Goal: Task Accomplishment & Management: Complete application form

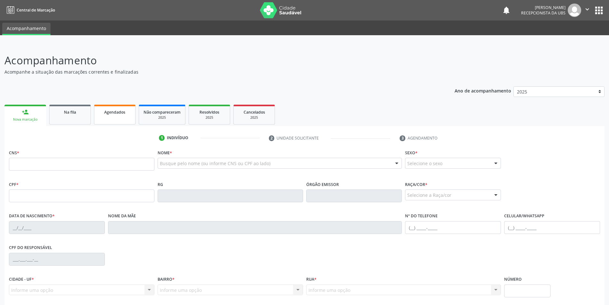
click at [121, 117] on link "Agendados" at bounding box center [115, 115] width 42 height 20
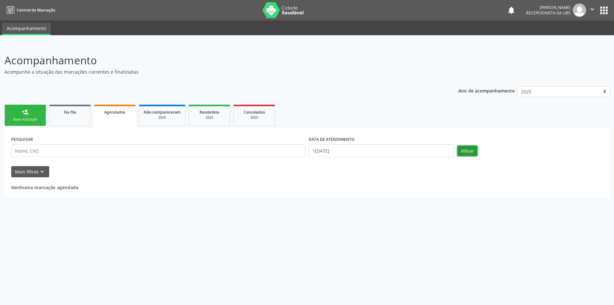
click at [466, 151] on button "Filtrar" at bounding box center [467, 151] width 20 height 11
click at [470, 149] on button "Filtrar" at bounding box center [467, 151] width 20 height 11
click at [319, 153] on input "1[DATE]" at bounding box center [382, 150] width 146 height 13
click at [383, 196] on span "8" at bounding box center [383, 197] width 12 height 12
type input "0[DATE]"
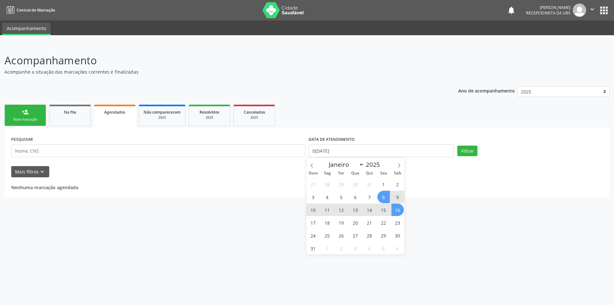
click at [397, 206] on span "16" at bounding box center [397, 209] width 12 height 12
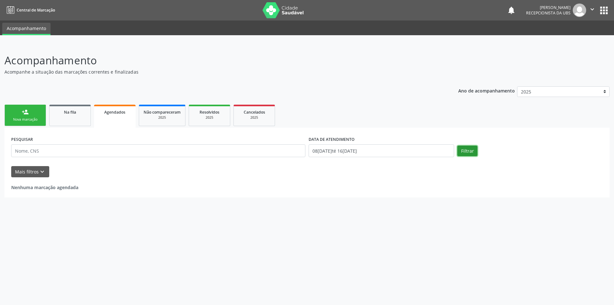
click at [468, 149] on button "Filtrar" at bounding box center [467, 151] width 20 height 11
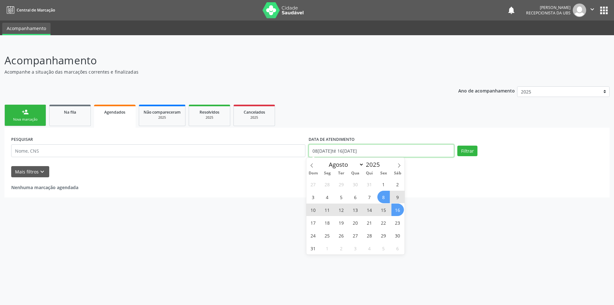
click at [437, 151] on input "08[DATE]té 16[DATE]" at bounding box center [382, 150] width 146 height 13
click at [356, 198] on span "6" at bounding box center [355, 197] width 12 height 12
type input "06[DATE]"
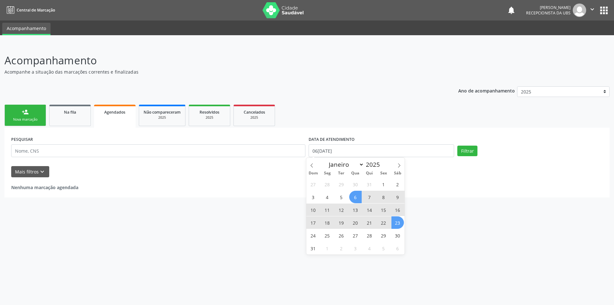
click at [399, 219] on span "23" at bounding box center [397, 222] width 12 height 12
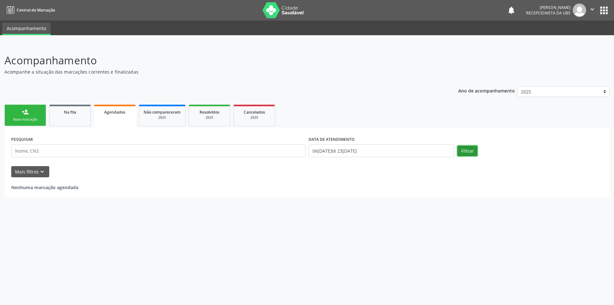
click at [460, 149] on button "Filtrar" at bounding box center [467, 151] width 20 height 11
click at [58, 118] on link "Na fila" at bounding box center [70, 115] width 42 height 21
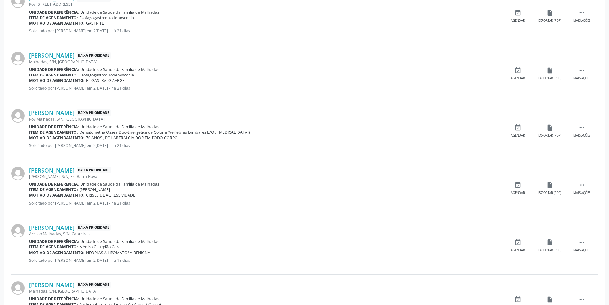
scroll to position [781, 0]
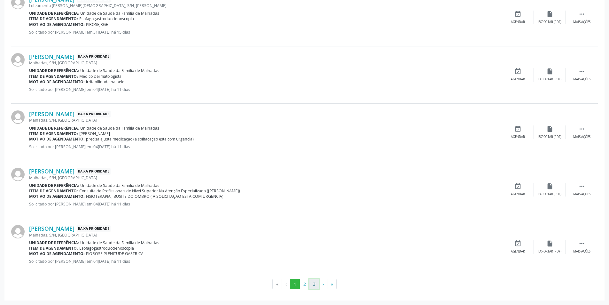
click at [315, 285] on button "3" at bounding box center [314, 284] width 10 height 11
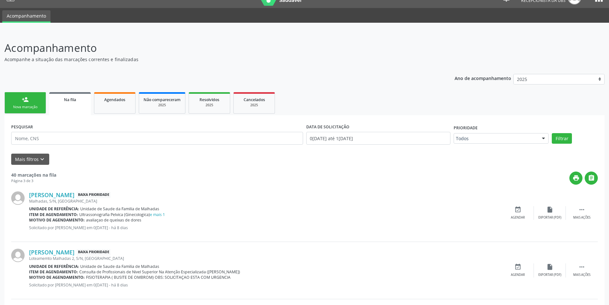
scroll to position [0, 0]
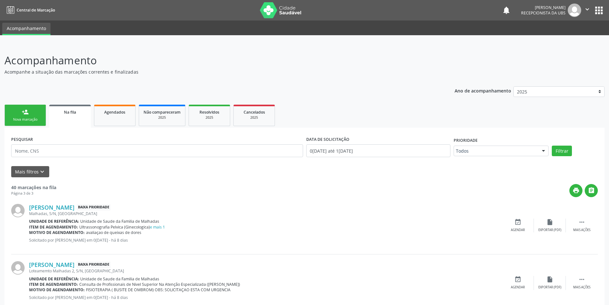
click at [13, 114] on link "person_add Nova marcação" at bounding box center [25, 115] width 42 height 21
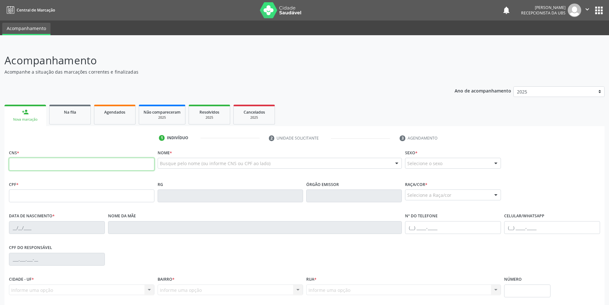
click at [37, 169] on input "text" at bounding box center [82, 164] width 146 height 13
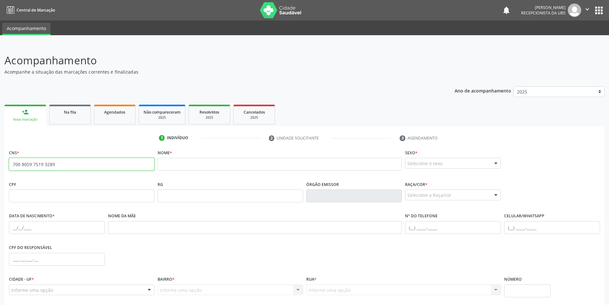
click at [75, 164] on input "700 8059 7519 3289" at bounding box center [82, 164] width 146 height 13
type input "7"
click at [75, 164] on input "708 1025 8408 6734" at bounding box center [82, 164] width 146 height 13
type input "7"
type input "700 2004 1389 2924"
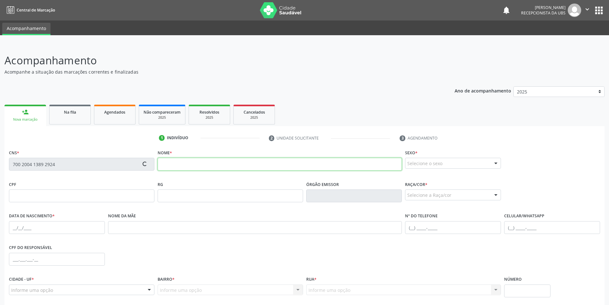
drag, startPoint x: 202, startPoint y: 163, endPoint x: 169, endPoint y: 156, distance: 33.4
click at [202, 163] on input "text" at bounding box center [280, 164] width 245 height 13
click at [85, 115] on div "Na fila" at bounding box center [70, 111] width 32 height 7
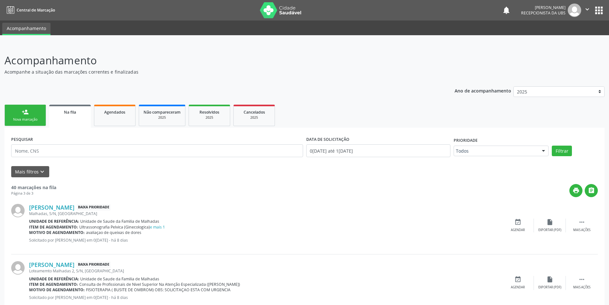
drag, startPoint x: 5, startPoint y: 112, endPoint x: 32, endPoint y: 114, distance: 26.3
click at [6, 112] on link "person_add Nova marcação" at bounding box center [25, 115] width 42 height 21
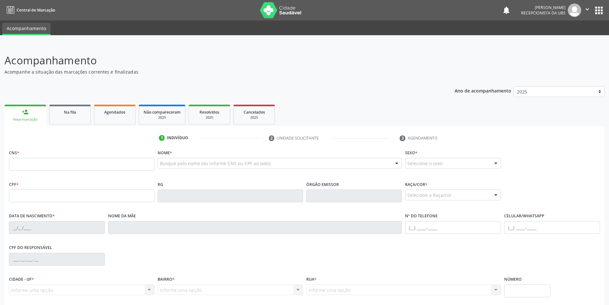
click at [32, 114] on link "person_add Nova marcação" at bounding box center [25, 115] width 42 height 21
click at [35, 163] on input "text" at bounding box center [82, 164] width 146 height 13
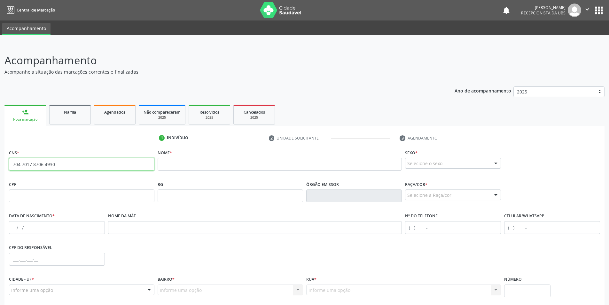
click at [86, 163] on input "704 7017 8706 4930" at bounding box center [82, 164] width 146 height 13
type input "7"
drag, startPoint x: 62, startPoint y: 160, endPoint x: 64, endPoint y: 167, distance: 7.1
click at [63, 164] on input "700 0078 5191 3408" at bounding box center [82, 164] width 146 height 13
type input "7"
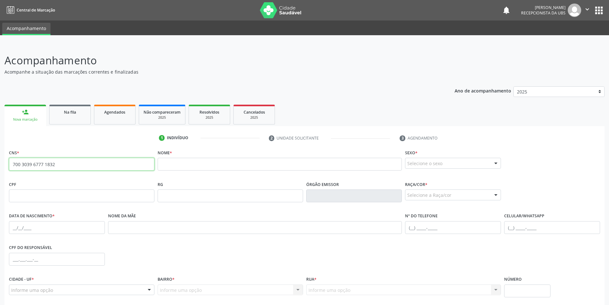
click at [64, 167] on input "700 3039 6777 1832" at bounding box center [82, 164] width 146 height 13
type input "7"
click at [60, 164] on input "701 2010 5138 6110" at bounding box center [82, 164] width 146 height 13
type input "7"
click at [31, 162] on input "text" at bounding box center [82, 164] width 146 height 13
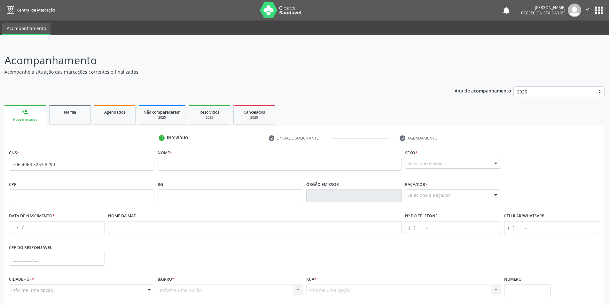
click at [67, 156] on div "CNS * 706 4063 5253 8290 none" at bounding box center [82, 159] width 146 height 23
click at [68, 166] on input "706 4063 5253 8290" at bounding box center [82, 164] width 146 height 13
type input "7"
click at [72, 165] on input "text" at bounding box center [82, 164] width 146 height 13
click at [60, 162] on input "705 0042 8949 2555" at bounding box center [82, 164] width 146 height 13
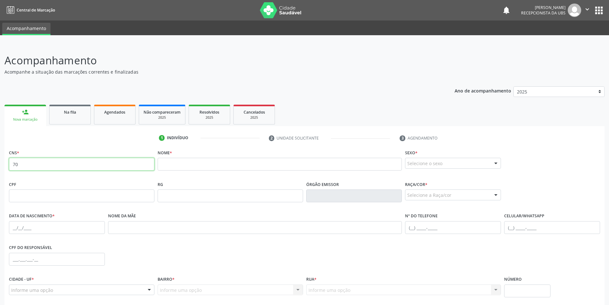
type input "7"
click at [122, 164] on input "706 7075 6998 7915" at bounding box center [82, 164] width 146 height 13
type input "7"
click at [108, 162] on input "706 2040 3554 6064" at bounding box center [82, 164] width 146 height 13
type input "7"
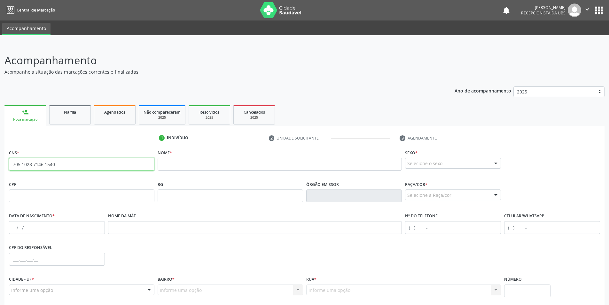
click at [77, 165] on input "705 1028 7146 1540" at bounding box center [82, 164] width 146 height 13
type input "7"
click at [77, 166] on input "702 0078 1597 0282" at bounding box center [82, 164] width 146 height 13
type input "7"
click at [67, 161] on input "705 2014 8565 0473" at bounding box center [82, 164] width 146 height 13
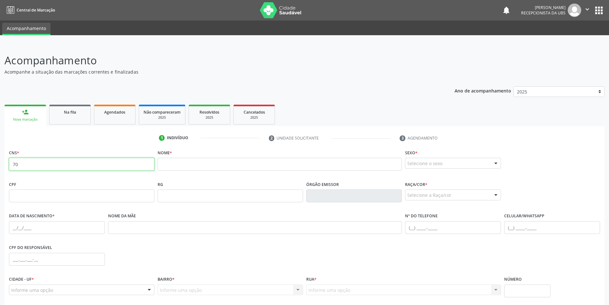
type input "7"
click at [64, 163] on input "700 0099 9673 1310" at bounding box center [82, 164] width 146 height 13
type input "7"
click at [60, 163] on input "702 1067 8838 3596" at bounding box center [82, 164] width 146 height 13
type input "7"
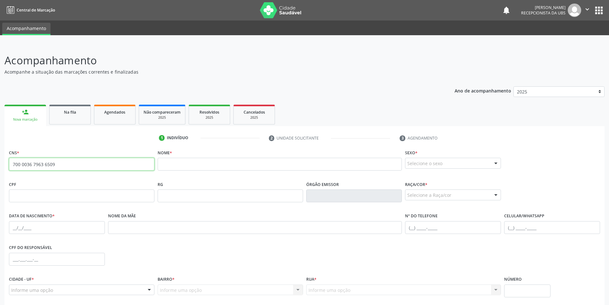
drag, startPoint x: 61, startPoint y: 165, endPoint x: 58, endPoint y: 140, distance: 25.8
click at [61, 165] on input "700 0036 7963 6509" at bounding box center [82, 164] width 146 height 13
type input "7"
click at [69, 170] on input "700 0053 6272 8509" at bounding box center [82, 164] width 146 height 13
type input "7"
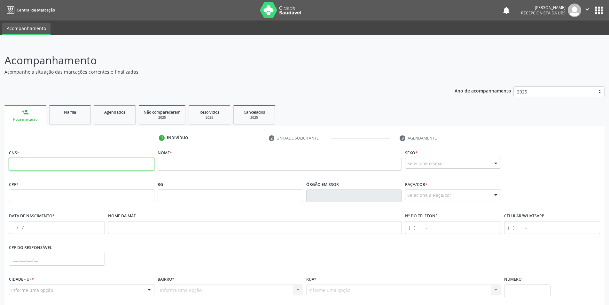
type input "4"
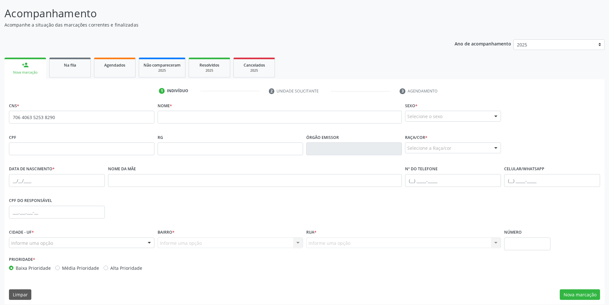
scroll to position [51, 0]
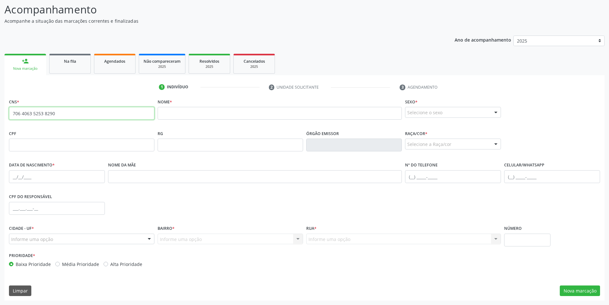
click at [73, 118] on input "706 4063 5253 8290" at bounding box center [82, 113] width 146 height 13
type input "7"
click at [47, 113] on input "700 0053 6272 809" at bounding box center [82, 113] width 146 height 13
drag, startPoint x: 60, startPoint y: 107, endPoint x: 61, endPoint y: 115, distance: 9.0
click at [61, 113] on div "CNS * 700 0053 6272 8509 none" at bounding box center [82, 108] width 146 height 23
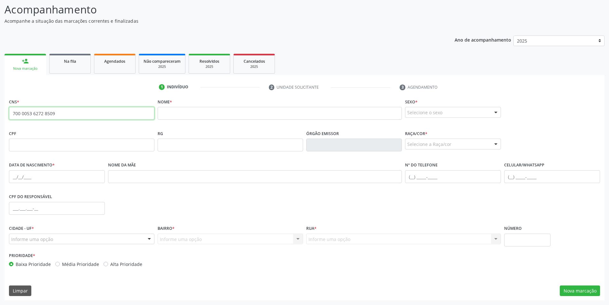
click at [68, 115] on input "700 0053 6272 8509" at bounding box center [82, 113] width 146 height 13
type input "7"
type input "702 5033 6598 6738"
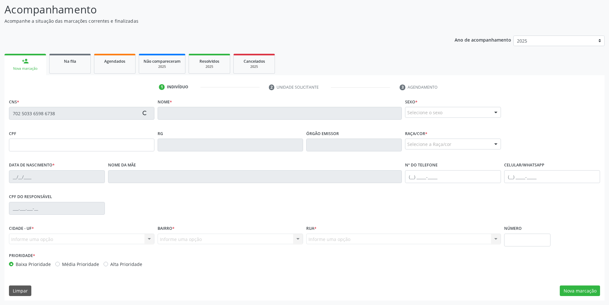
type input "127.395.994-98"
type input "1[DATE]"
type input "[PERSON_NAME] de [PERSON_NAME]"
type input "[PHONE_NUMBER]"
type input "S/N"
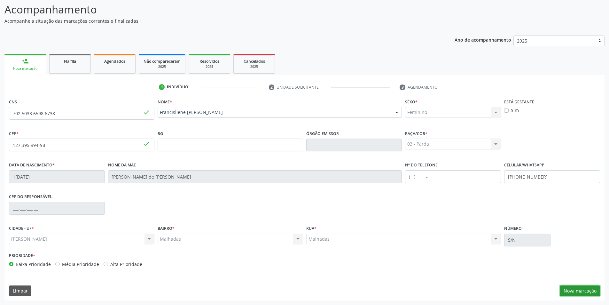
click at [589, 292] on button "Nova marcação" at bounding box center [580, 290] width 40 height 11
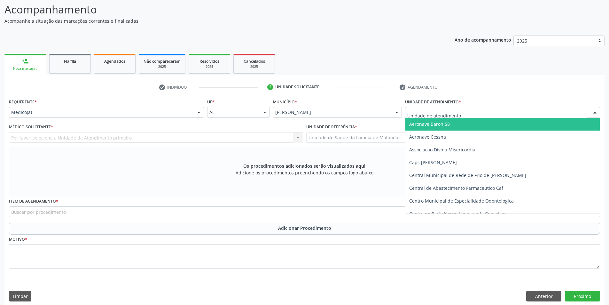
click at [596, 110] on div at bounding box center [595, 112] width 10 height 11
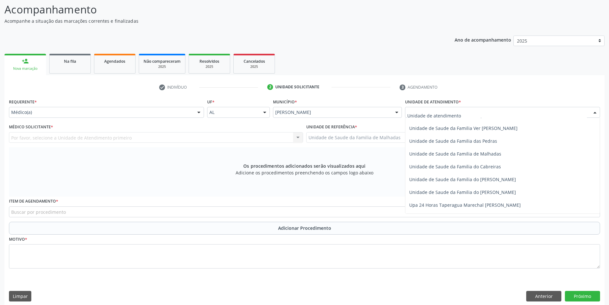
scroll to position [506, 0]
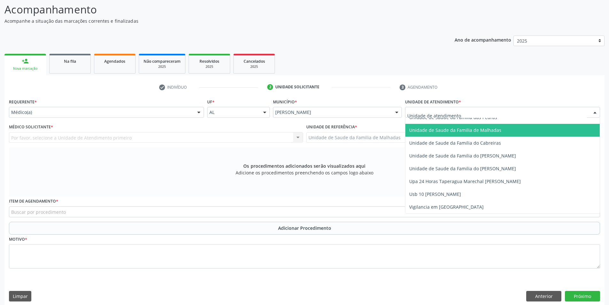
click at [502, 130] on span "Unidade de Saude da Familia de Malhadas" at bounding box center [503, 130] width 194 height 13
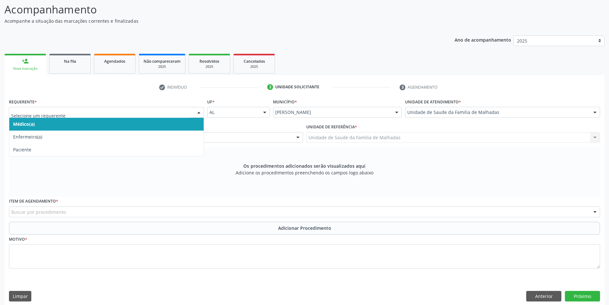
click at [200, 113] on div at bounding box center [199, 112] width 10 height 11
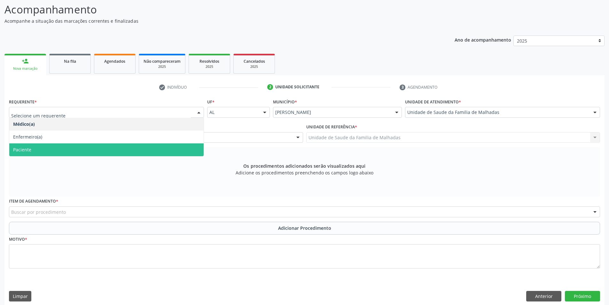
click at [43, 151] on span "Paciente" at bounding box center [106, 149] width 194 height 13
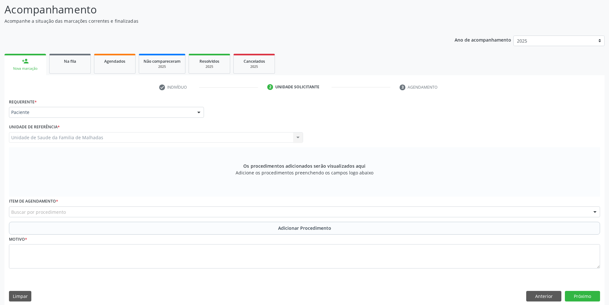
click at [67, 215] on div "Buscar por procedimento" at bounding box center [304, 211] width 591 height 11
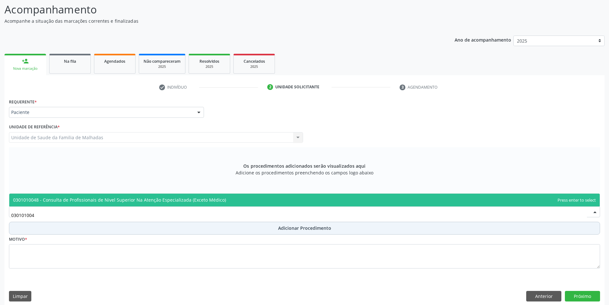
type input "0301010048"
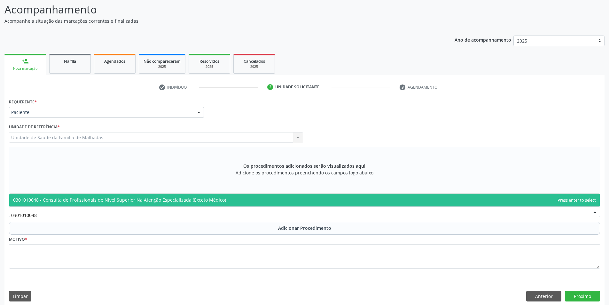
click at [77, 196] on span "0301010048 - Consulta de Profissionais de Nivel Superior Na Atenção Especializa…" at bounding box center [304, 200] width 591 height 13
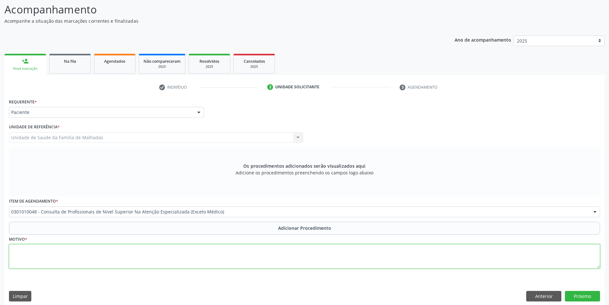
click at [69, 258] on textarea at bounding box center [304, 256] width 591 height 24
type textarea "ceo ( buco -maxilo)"
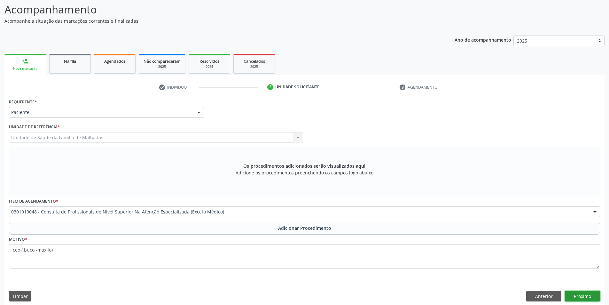
click at [592, 298] on button "Próximo" at bounding box center [582, 296] width 35 height 11
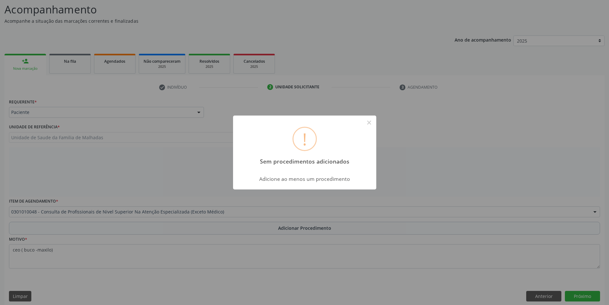
click at [509, 173] on div "! Sem procedimentos adicionados × Adicione ao menos um procedimento OK Cancel" at bounding box center [304, 152] width 609 height 305
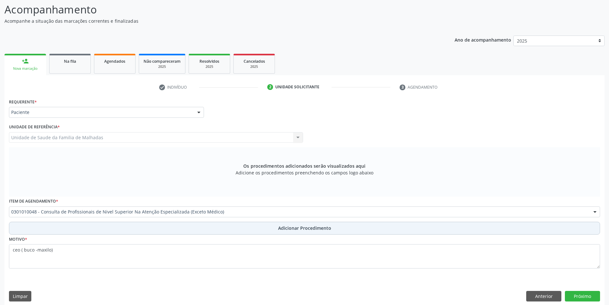
click at [311, 230] on span "Adicionar Procedimento" at bounding box center [304, 228] width 53 height 7
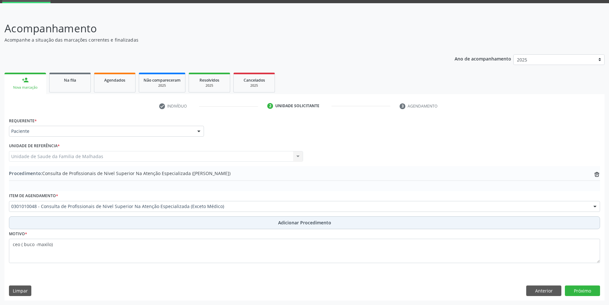
click at [309, 222] on span "Adicionar Procedimento" at bounding box center [304, 222] width 53 height 7
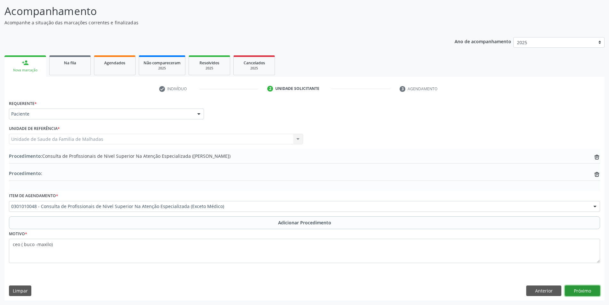
click at [585, 291] on button "Próximo" at bounding box center [582, 290] width 35 height 11
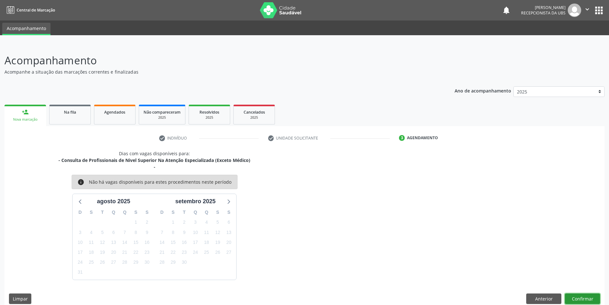
click at [585, 298] on button "Confirmar" at bounding box center [582, 298] width 35 height 11
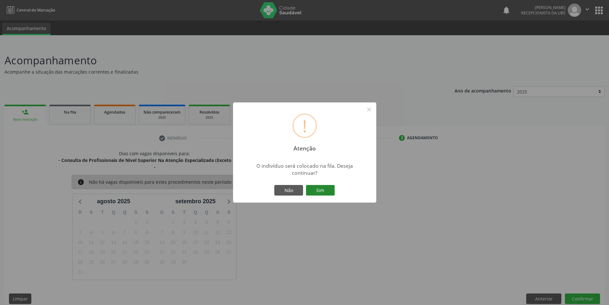
click at [326, 189] on button "Sim" at bounding box center [320, 190] width 29 height 11
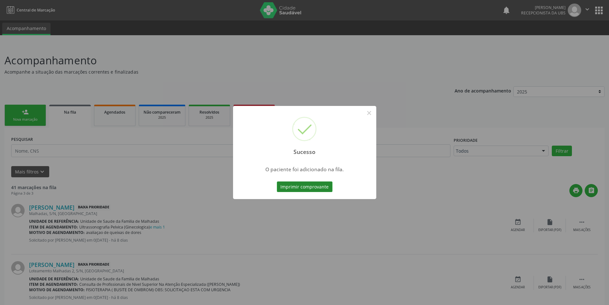
click at [328, 187] on button "Imprimir comprovante" at bounding box center [305, 186] width 56 height 11
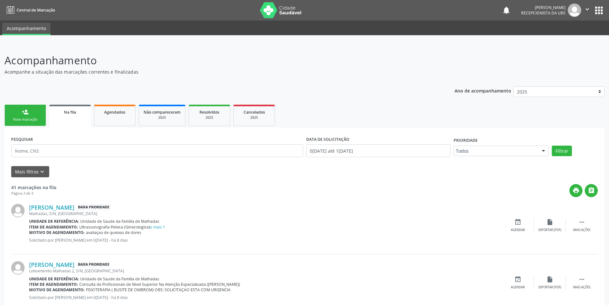
click at [28, 114] on div "person_add" at bounding box center [25, 111] width 7 height 7
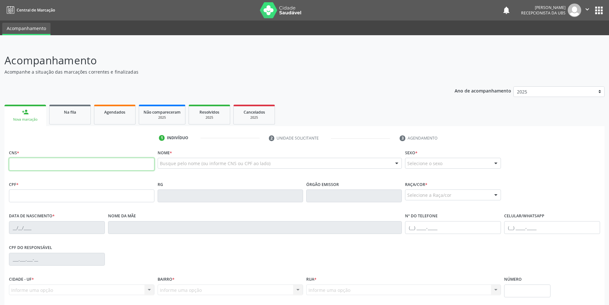
click at [22, 167] on input "text" at bounding box center [82, 164] width 146 height 13
type input "708 5063 8972 1477"
type input "122.868.974-17"
type input "27[DATE]"
type input "[PERSON_NAME]"
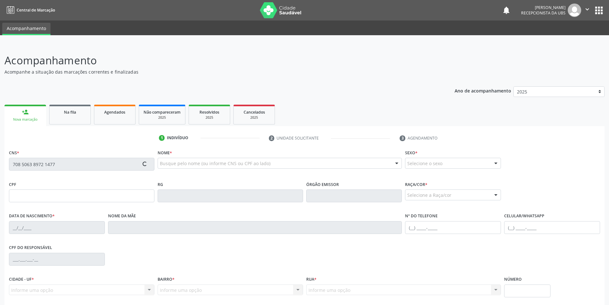
type input "[PHONE_NUMBER]"
type input "05"
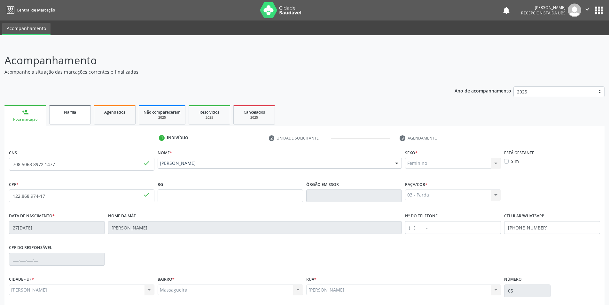
click at [81, 115] on link "Na fila" at bounding box center [70, 115] width 42 height 20
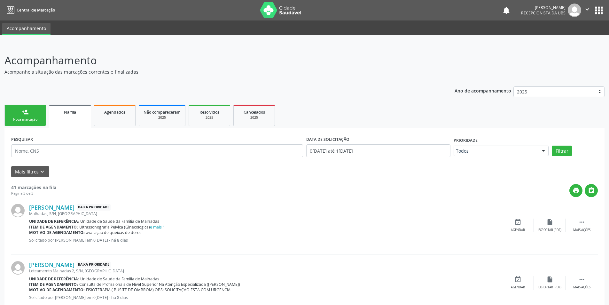
click at [30, 115] on link "person_add Nova marcação" at bounding box center [25, 115] width 42 height 21
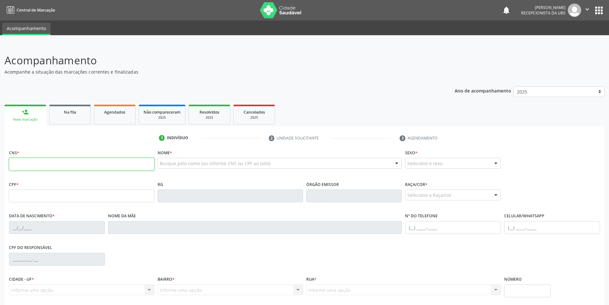
click at [53, 162] on input "text" at bounding box center [82, 164] width 146 height 13
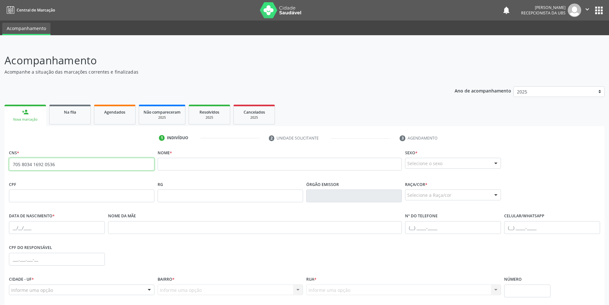
click at [59, 165] on input "705 8034 1692 0536" at bounding box center [82, 164] width 146 height 13
type input "7"
drag, startPoint x: 85, startPoint y: 162, endPoint x: 88, endPoint y: 179, distance: 17.4
click at [85, 166] on input "700 6099 7328 8261" at bounding box center [82, 164] width 146 height 13
type input "7"
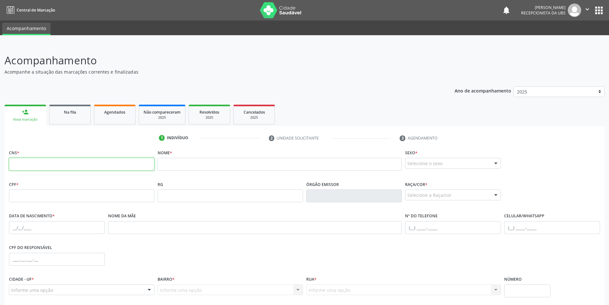
click at [61, 166] on input "text" at bounding box center [82, 164] width 146 height 13
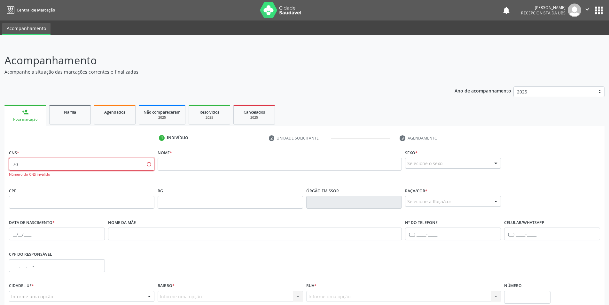
type input "7"
click at [61, 166] on input "text" at bounding box center [82, 164] width 146 height 13
type input "702 5003 5371 6339"
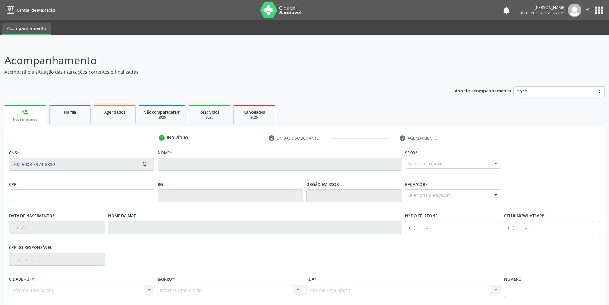
type input "037.250.384-57"
type input "11[DATE]"
type input "[PERSON_NAME]"
type input "[PHONE_NUMBER]"
type input "192"
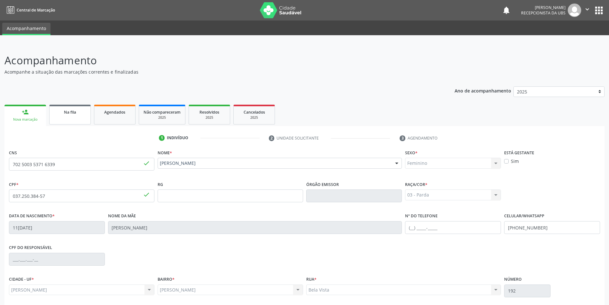
click at [69, 114] on span "Na fila" at bounding box center [70, 111] width 12 height 5
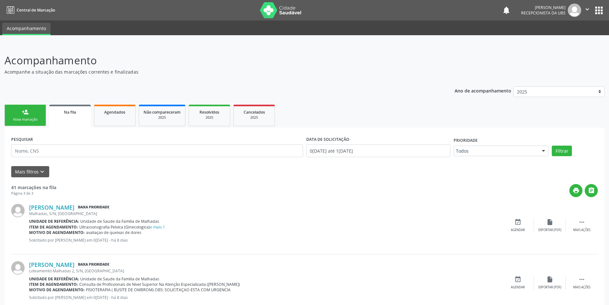
click at [18, 116] on link "person_add Nova marcação" at bounding box center [25, 115] width 42 height 21
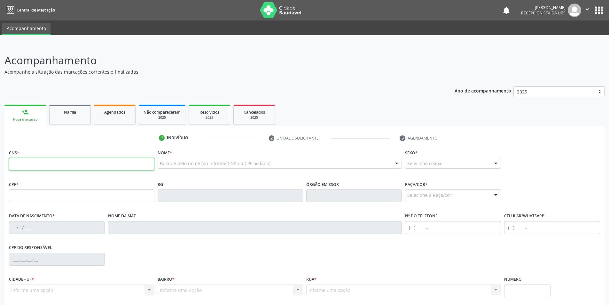
click at [46, 170] on input "text" at bounding box center [82, 164] width 146 height 13
type input "706 0088 6985 2648"
type input "03[DATE]"
type input "[PERSON_NAME]"
type input "[PHONE_NUMBER]"
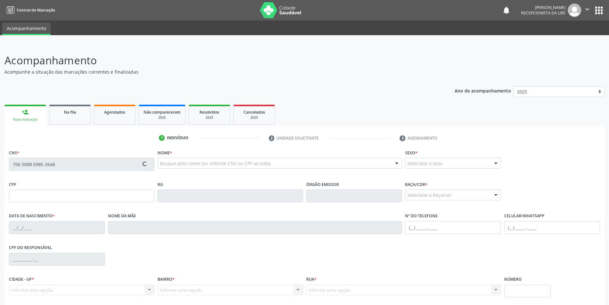
type input "S/N"
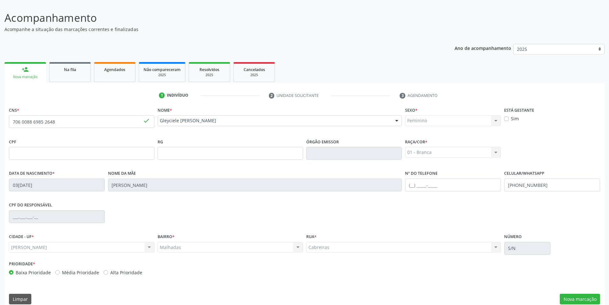
scroll to position [51, 0]
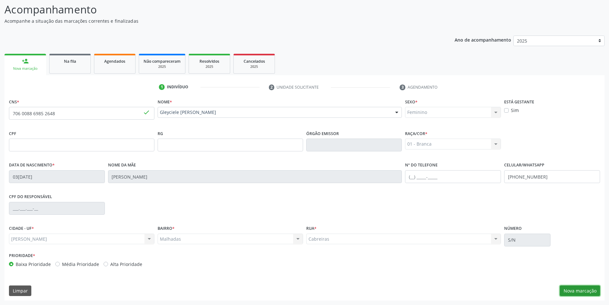
click at [588, 293] on button "Nova marcação" at bounding box center [580, 290] width 40 height 11
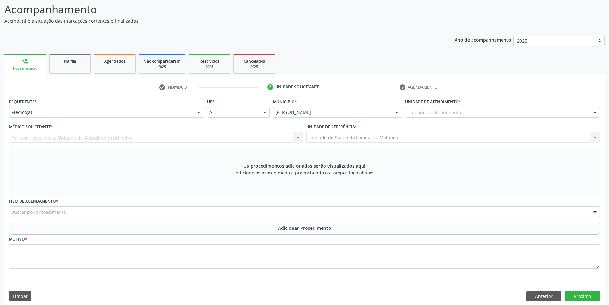
click at [597, 110] on div at bounding box center [595, 112] width 10 height 11
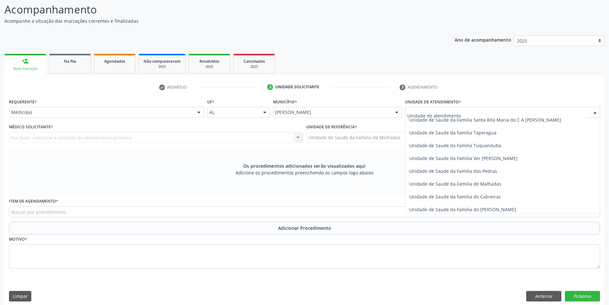
scroll to position [473, 0]
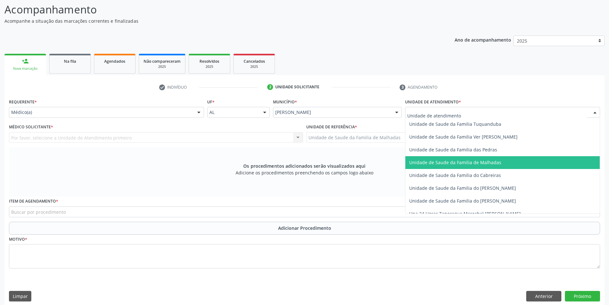
click at [501, 162] on span "Unidade de Saude da Familia de Malhadas" at bounding box center [503, 162] width 194 height 13
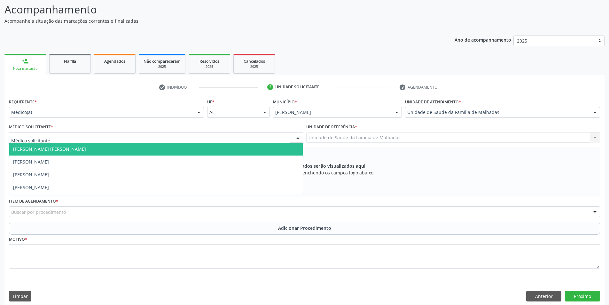
click at [299, 136] on div at bounding box center [298, 137] width 10 height 11
click at [202, 112] on div at bounding box center [199, 112] width 10 height 11
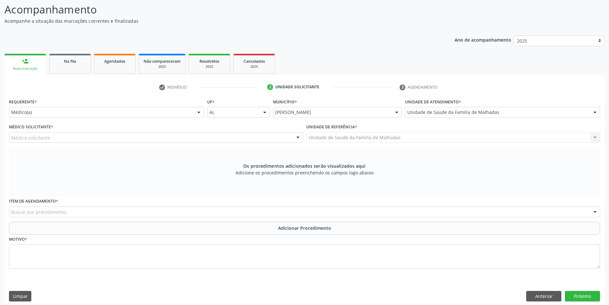
click at [130, 157] on div "Os procedimentos adicionados serão visualizados aqui Adicione os procedimentos …" at bounding box center [304, 171] width 591 height 49
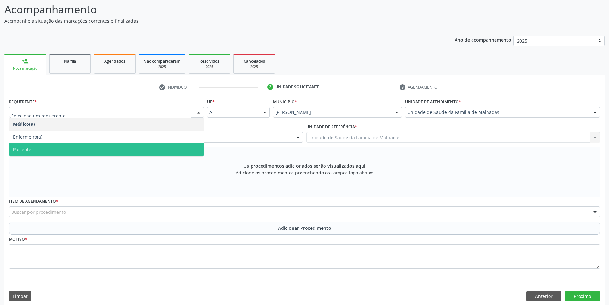
click at [198, 112] on div at bounding box center [199, 112] width 10 height 11
click at [188, 146] on span "Paciente" at bounding box center [106, 149] width 194 height 13
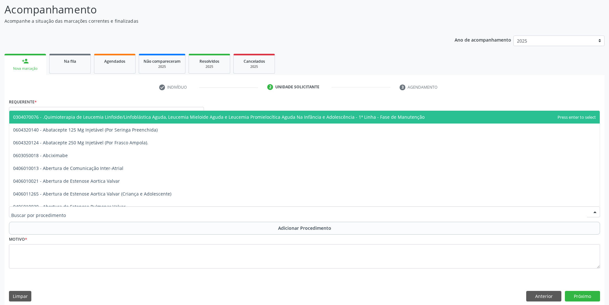
click at [182, 210] on div at bounding box center [304, 211] width 591 height 11
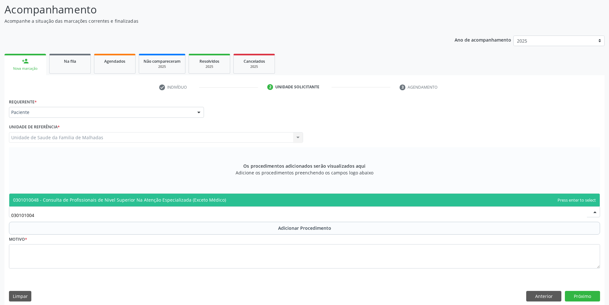
type input "0301010048"
click at [180, 199] on span "0301010048 - Consulta de Profissionais de Nivel Superior Na Atenção Especializa…" at bounding box center [119, 200] width 213 height 6
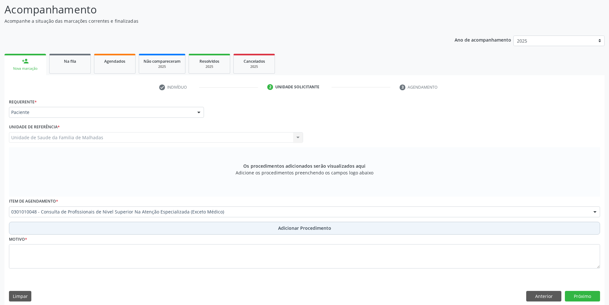
click at [286, 228] on span "Adicionar Procedimento" at bounding box center [304, 228] width 53 height 7
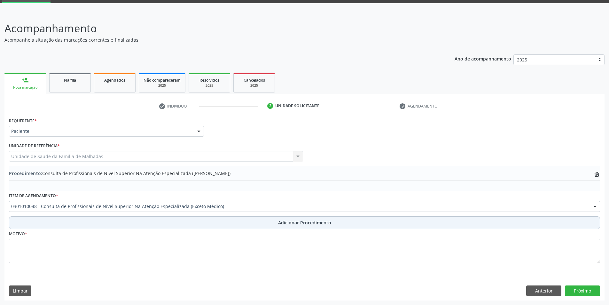
click at [287, 224] on span "Adicionar Procedimento" at bounding box center [304, 222] width 53 height 7
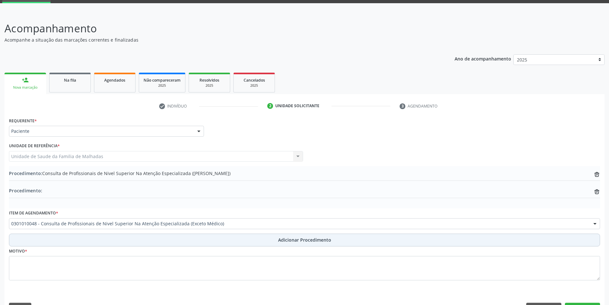
scroll to position [49, 0]
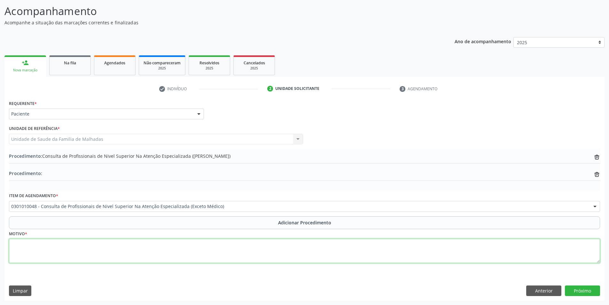
click at [71, 253] on textarea at bounding box center [304, 251] width 591 height 24
type textarea "c"
type textarea "CEO (PROTESE)"
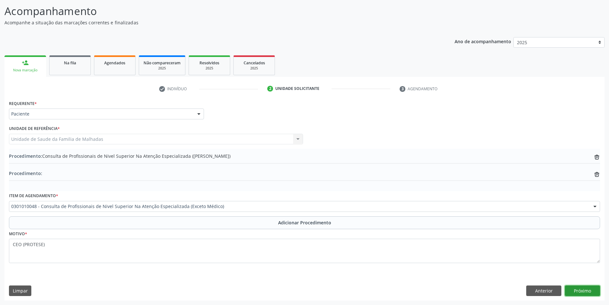
click at [577, 292] on button "Próximo" at bounding box center [582, 290] width 35 height 11
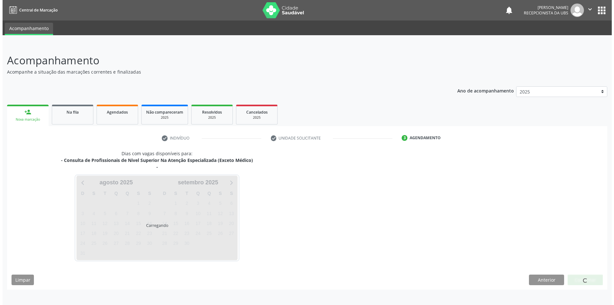
scroll to position [0, 0]
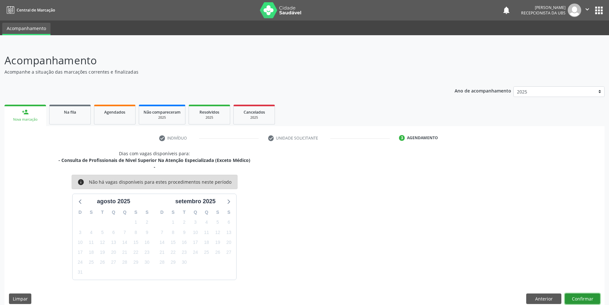
click at [582, 296] on button "Confirmar" at bounding box center [582, 298] width 35 height 11
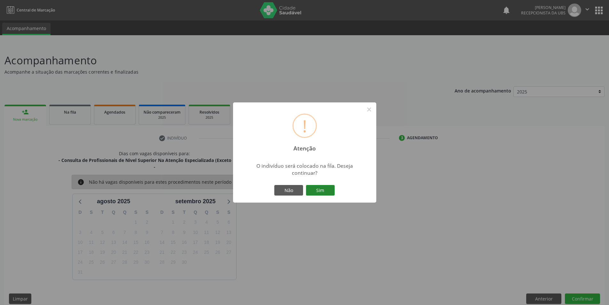
click at [311, 193] on button "Sim" at bounding box center [320, 190] width 29 height 11
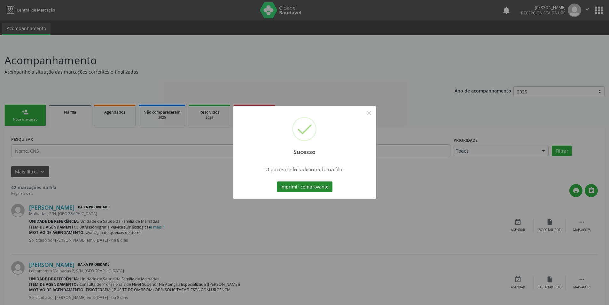
click at [311, 187] on button "Imprimir comprovante" at bounding box center [305, 186] width 56 height 11
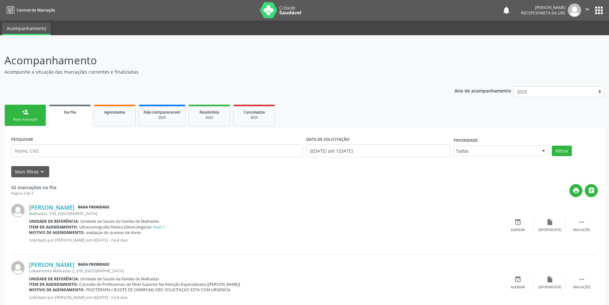
click at [30, 107] on link "person_add Nova marcação" at bounding box center [25, 115] width 42 height 21
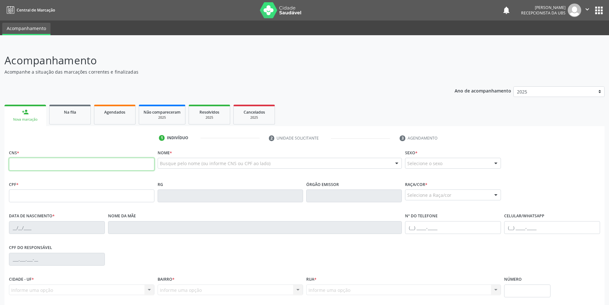
click at [39, 161] on input "text" at bounding box center [82, 164] width 146 height 13
type input "702 6072 1447 1146"
type input "759.090.814-20"
type input "16[DATE]"
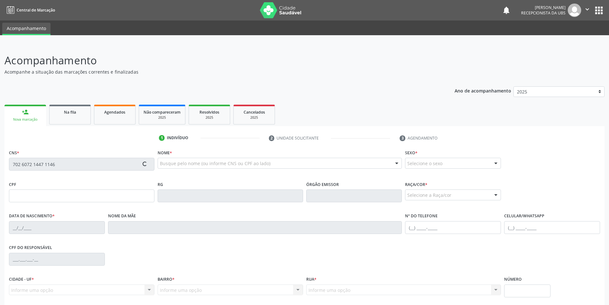
type input "[PERSON_NAME]"
type input "[PHONE_NUMBER]"
type input "S/N"
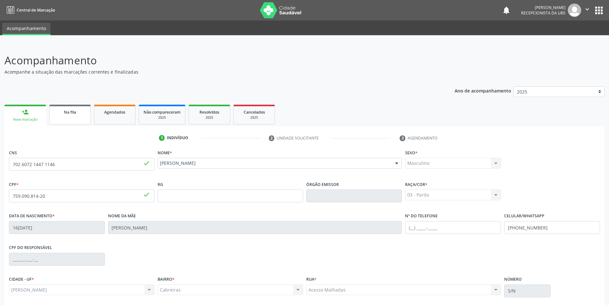
click at [75, 115] on link "Na fila" at bounding box center [70, 115] width 42 height 20
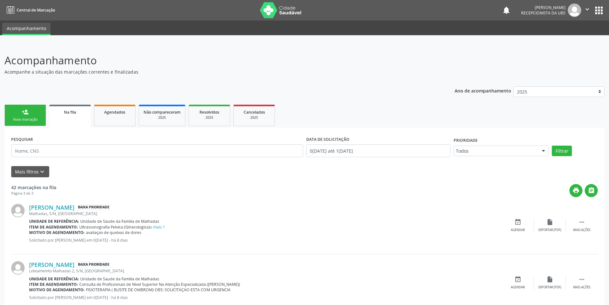
click at [83, 118] on link "Na fila" at bounding box center [70, 116] width 42 height 23
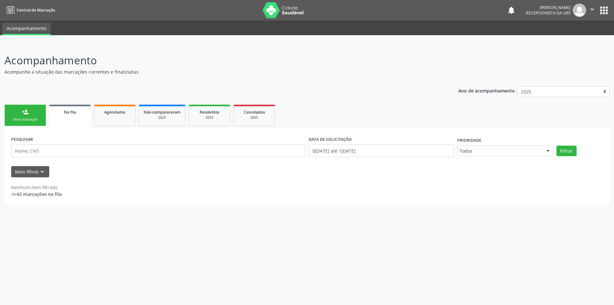
click at [63, 111] on div "Na fila" at bounding box center [70, 111] width 33 height 7
click at [76, 113] on span "Na fila" at bounding box center [70, 111] width 12 height 5
click at [72, 111] on span "Na fila" at bounding box center [70, 111] width 12 height 5
click at [111, 122] on link "Agendados" at bounding box center [115, 115] width 42 height 21
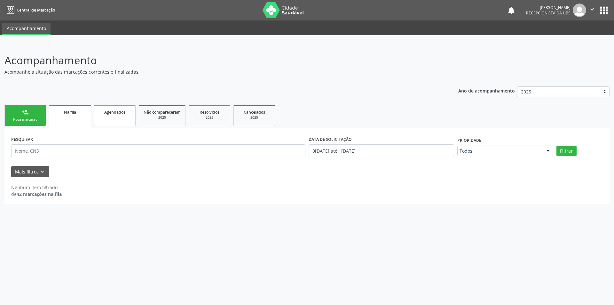
select select "7"
click at [391, 152] on input "1[DATE]" at bounding box center [382, 150] width 146 height 13
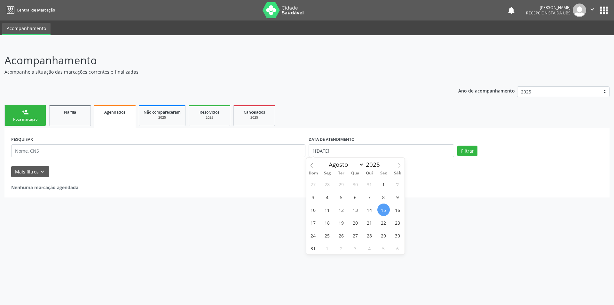
click at [384, 209] on span "15" at bounding box center [383, 209] width 12 height 12
type input "1[DATE]"
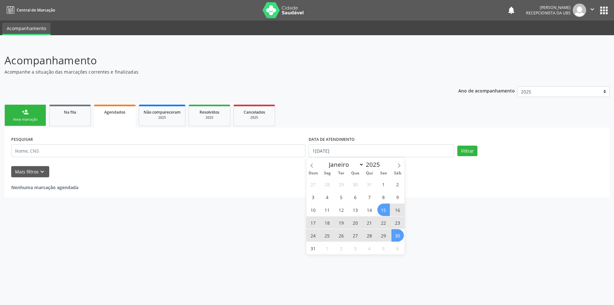
click at [399, 234] on span "30" at bounding box center [397, 235] width 12 height 12
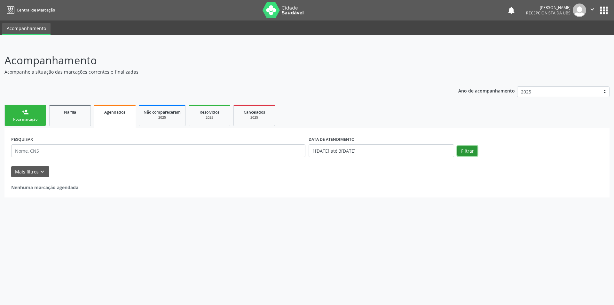
click at [468, 153] on button "Filtrar" at bounding box center [467, 151] width 20 height 11
